Goal: Information Seeking & Learning: Learn about a topic

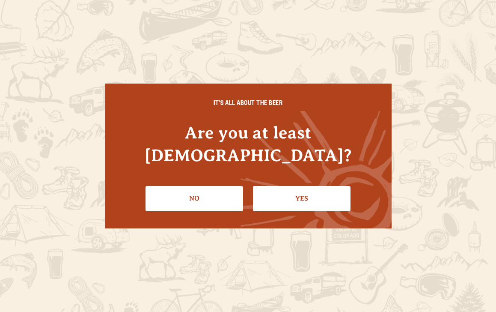
click at [288, 190] on link "Yes" at bounding box center [302, 198] width 98 height 25
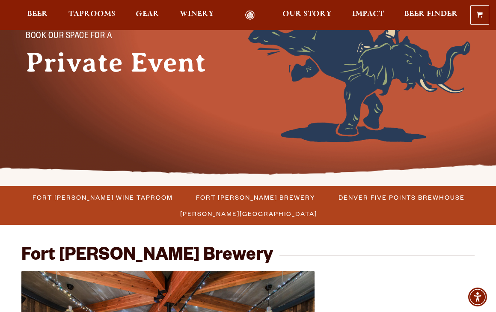
scroll to position [100, 0]
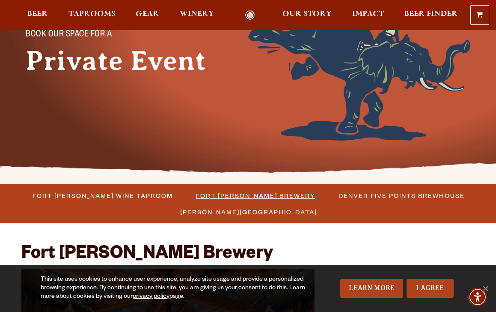
click at [266, 193] on span "Fort [PERSON_NAME] Brewery" at bounding box center [255, 195] width 119 height 12
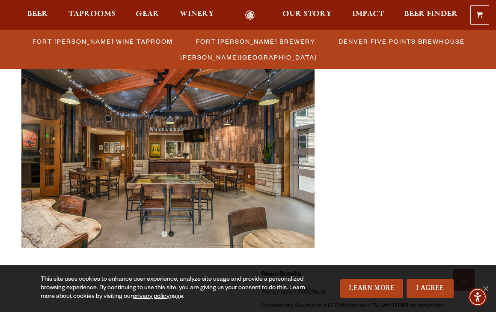
scroll to position [316, 0]
click at [297, 152] on link "Next" at bounding box center [296, 150] width 26 height 26
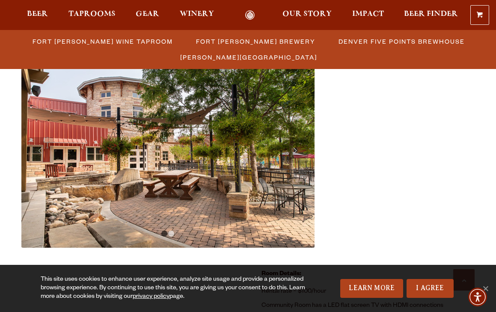
click at [297, 152] on link "Next" at bounding box center [296, 150] width 26 height 26
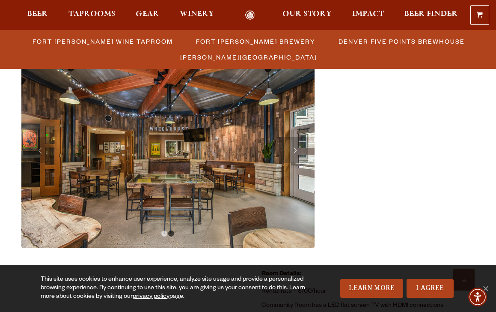
click at [297, 152] on link "Next" at bounding box center [296, 150] width 26 height 26
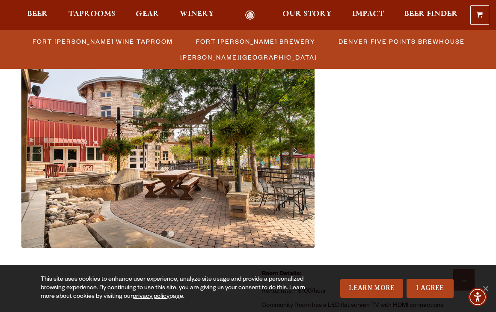
click at [297, 152] on link "Next" at bounding box center [296, 150] width 26 height 26
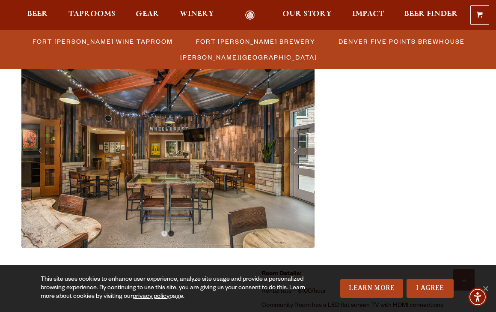
click at [296, 151] on link "Next" at bounding box center [296, 150] width 26 height 26
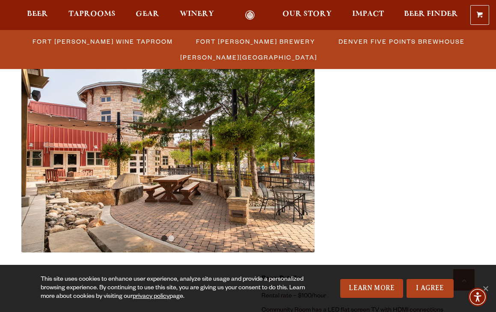
scroll to position [312, 0]
click at [298, 150] on link "Next" at bounding box center [296, 154] width 26 height 26
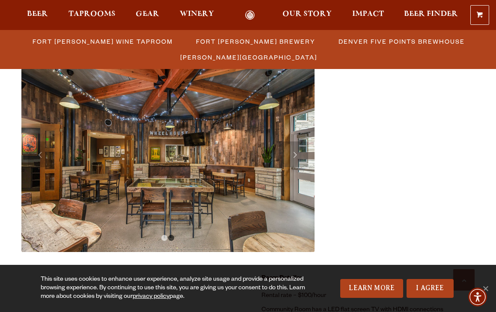
click at [297, 155] on link "Next" at bounding box center [296, 154] width 26 height 26
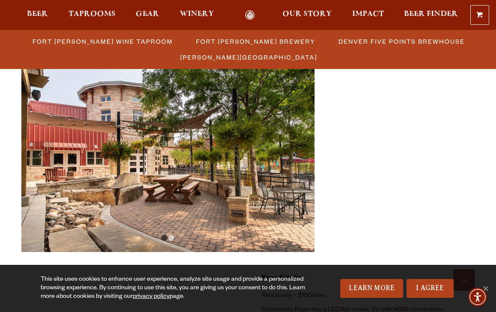
click at [297, 155] on link "Next" at bounding box center [296, 154] width 26 height 26
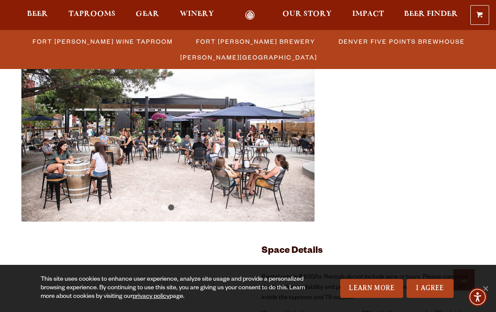
scroll to position [1360, 0]
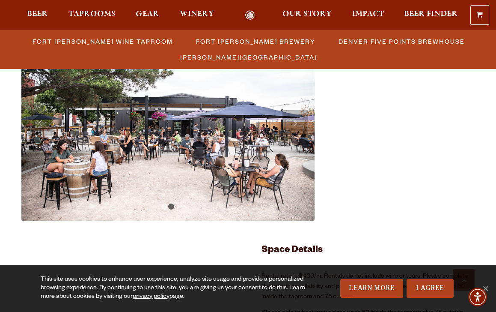
click at [297, 119] on link "Next" at bounding box center [296, 123] width 26 height 26
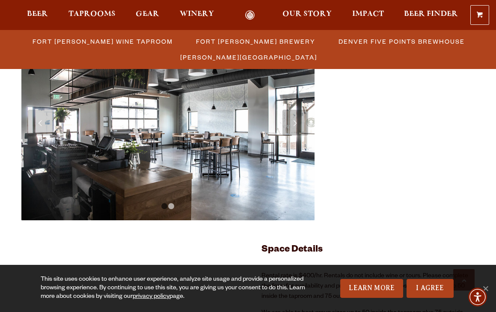
click at [297, 119] on link "Next" at bounding box center [296, 123] width 26 height 26
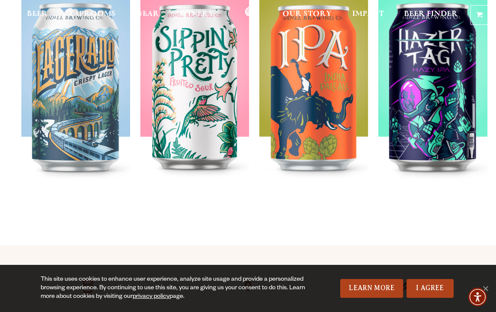
scroll to position [0, 0]
